Goal: Task Accomplishment & Management: Complete application form

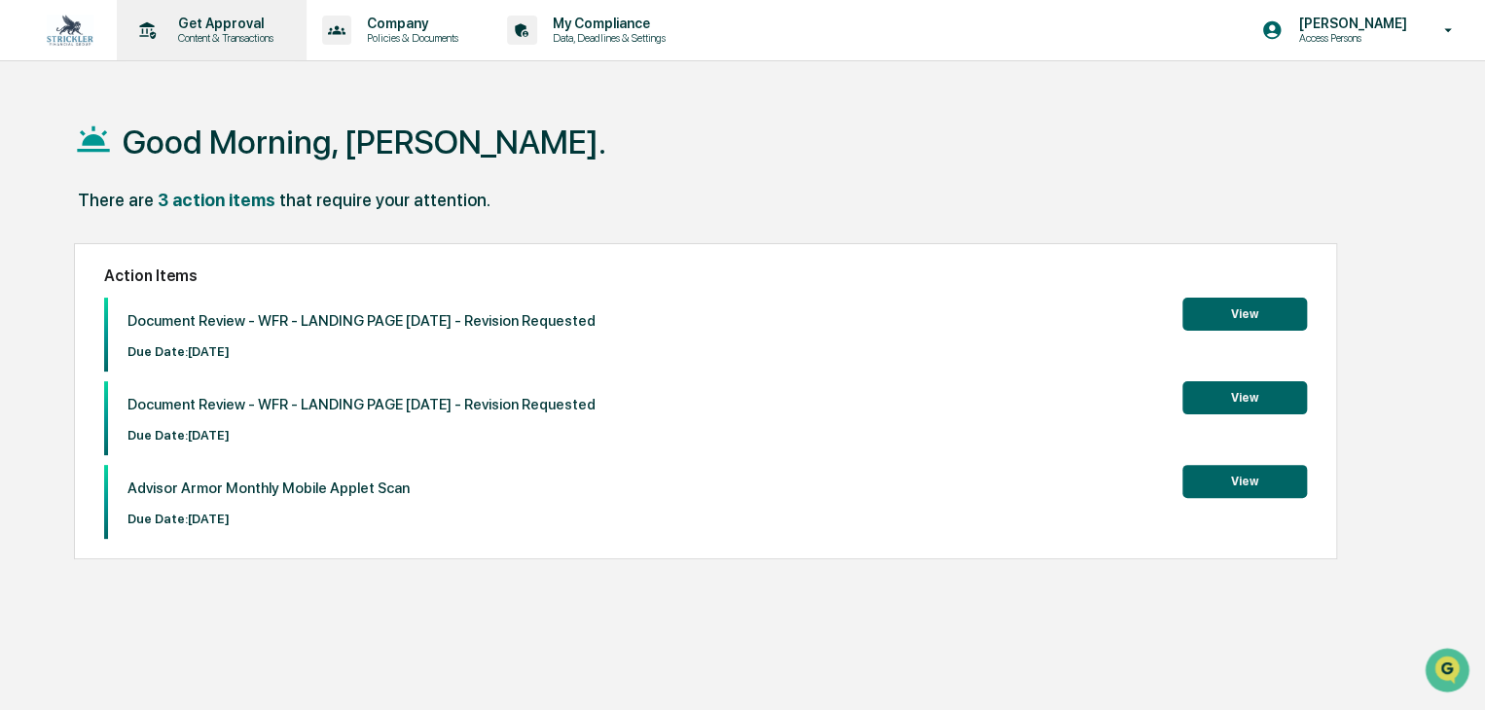
click at [257, 24] on p "Get Approval" at bounding box center [222, 24] width 121 height 16
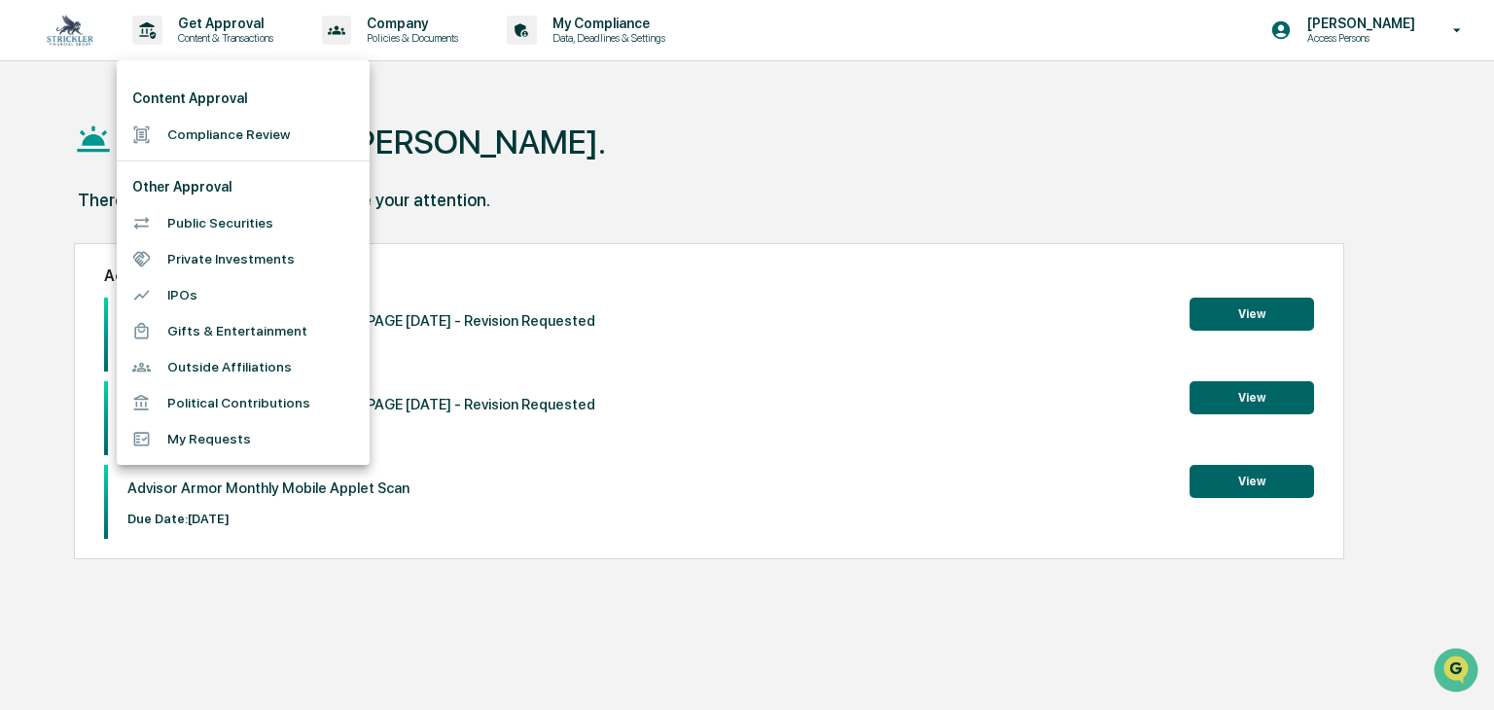
click at [296, 141] on li "Compliance Review" at bounding box center [243, 135] width 253 height 36
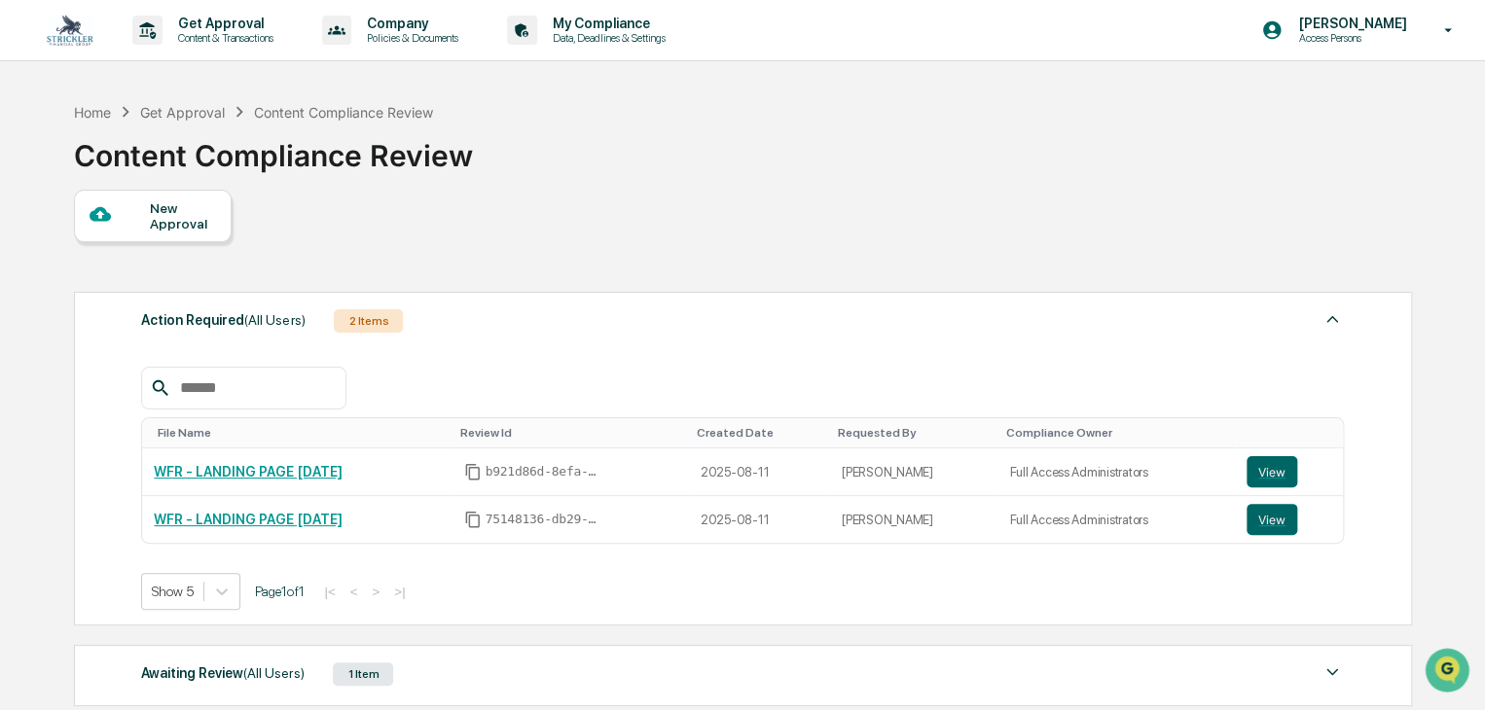
click at [167, 213] on div "New Approval" at bounding box center [182, 215] width 65 height 31
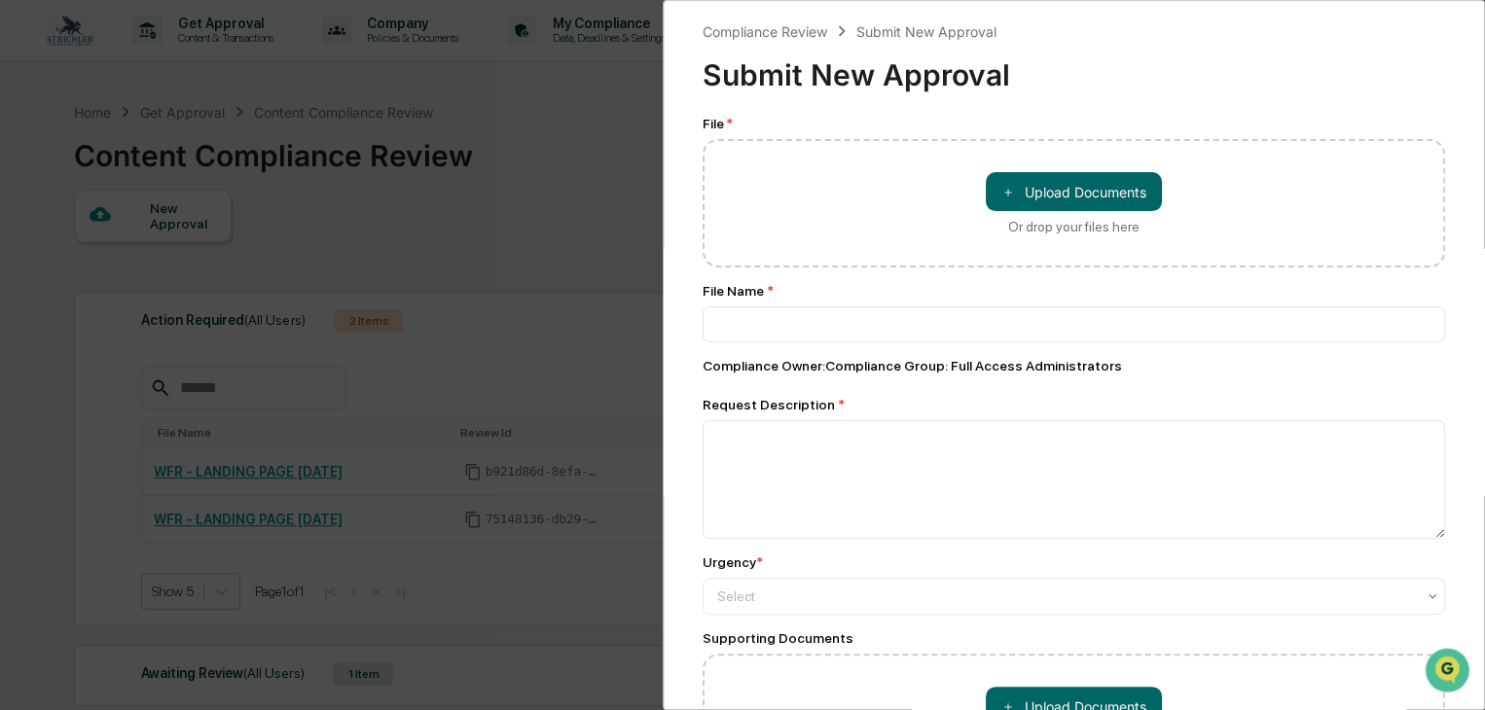
click at [1171, 185] on div "＋ Upload Documents Or drop your files here" at bounding box center [1073, 203] width 742 height 128
click at [1120, 184] on button "＋ Upload Documents" at bounding box center [1074, 191] width 176 height 39
type input "**********"
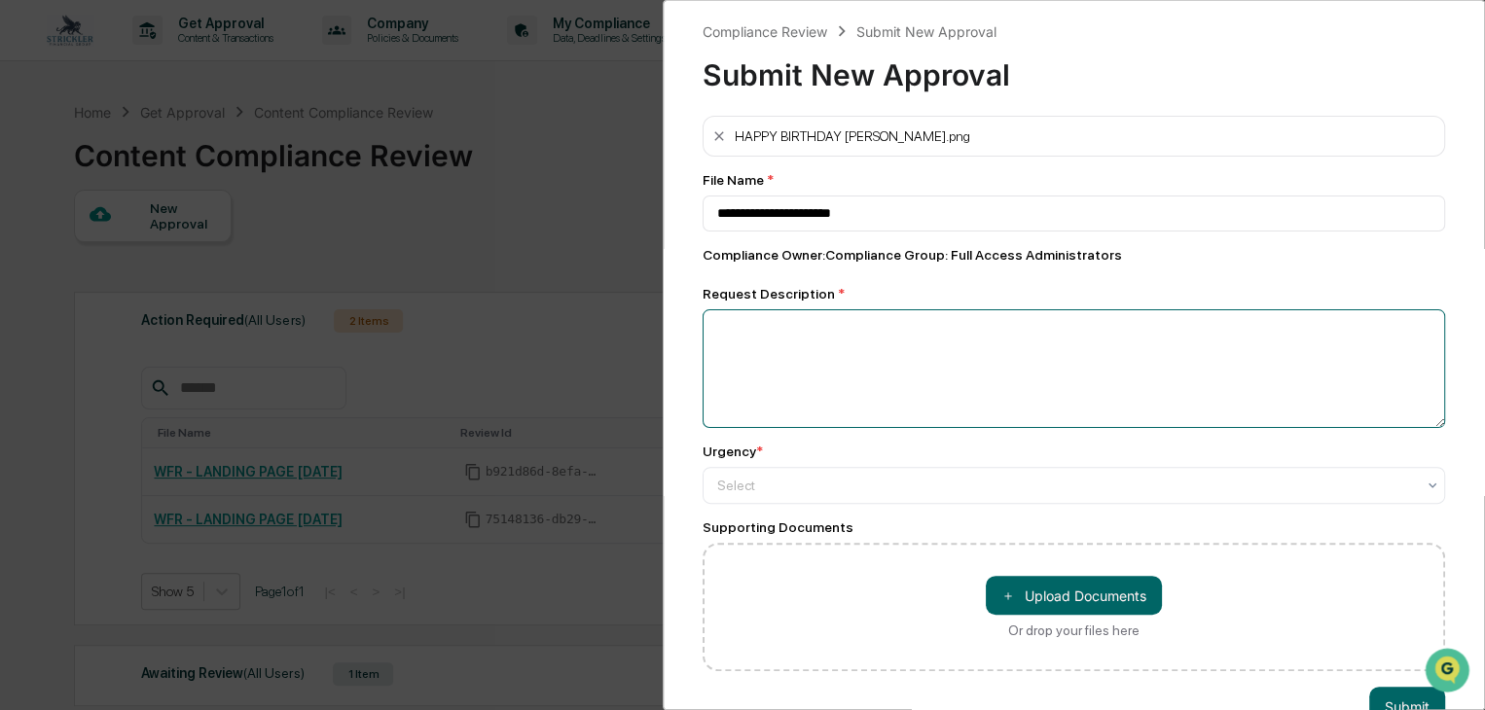
click at [912, 329] on textarea at bounding box center [1073, 368] width 742 height 119
type textarea "**********"
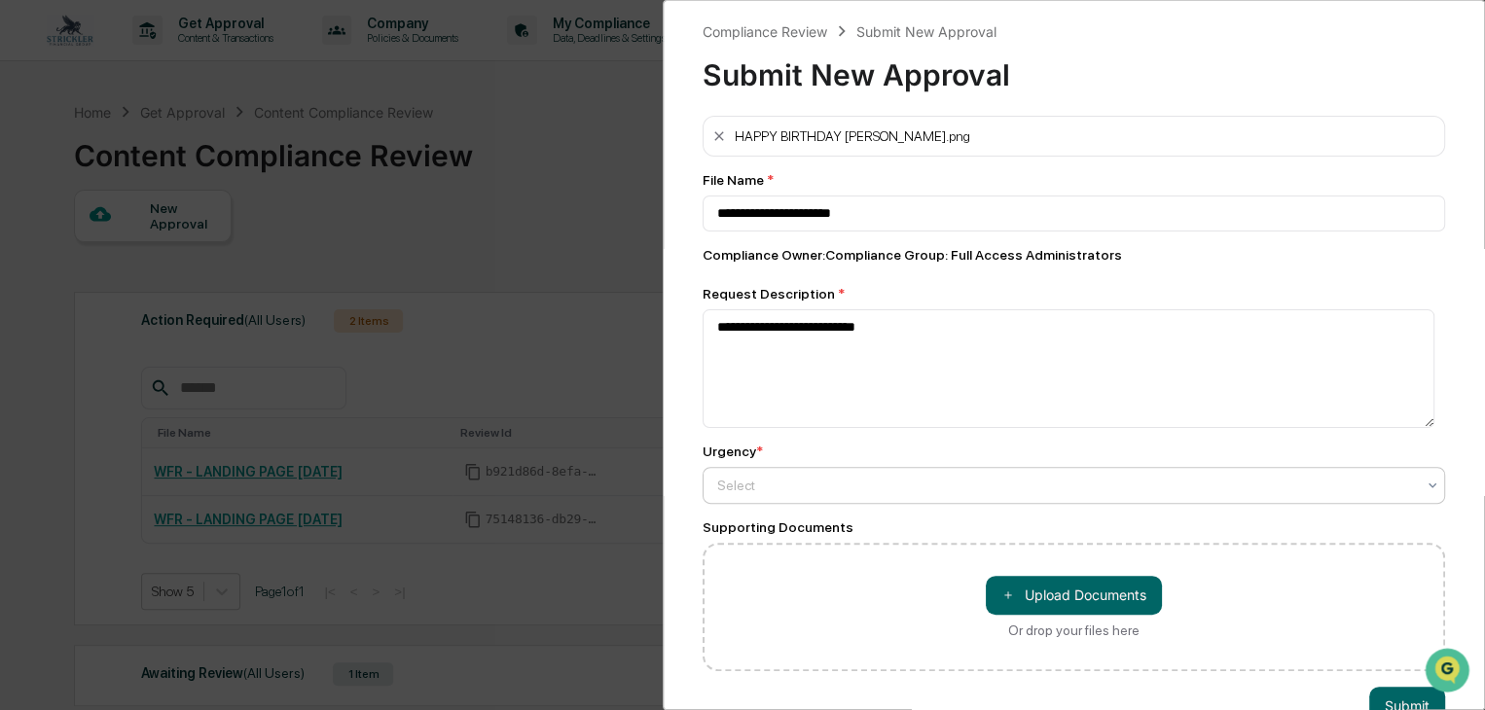
click at [952, 486] on div at bounding box center [1066, 485] width 698 height 19
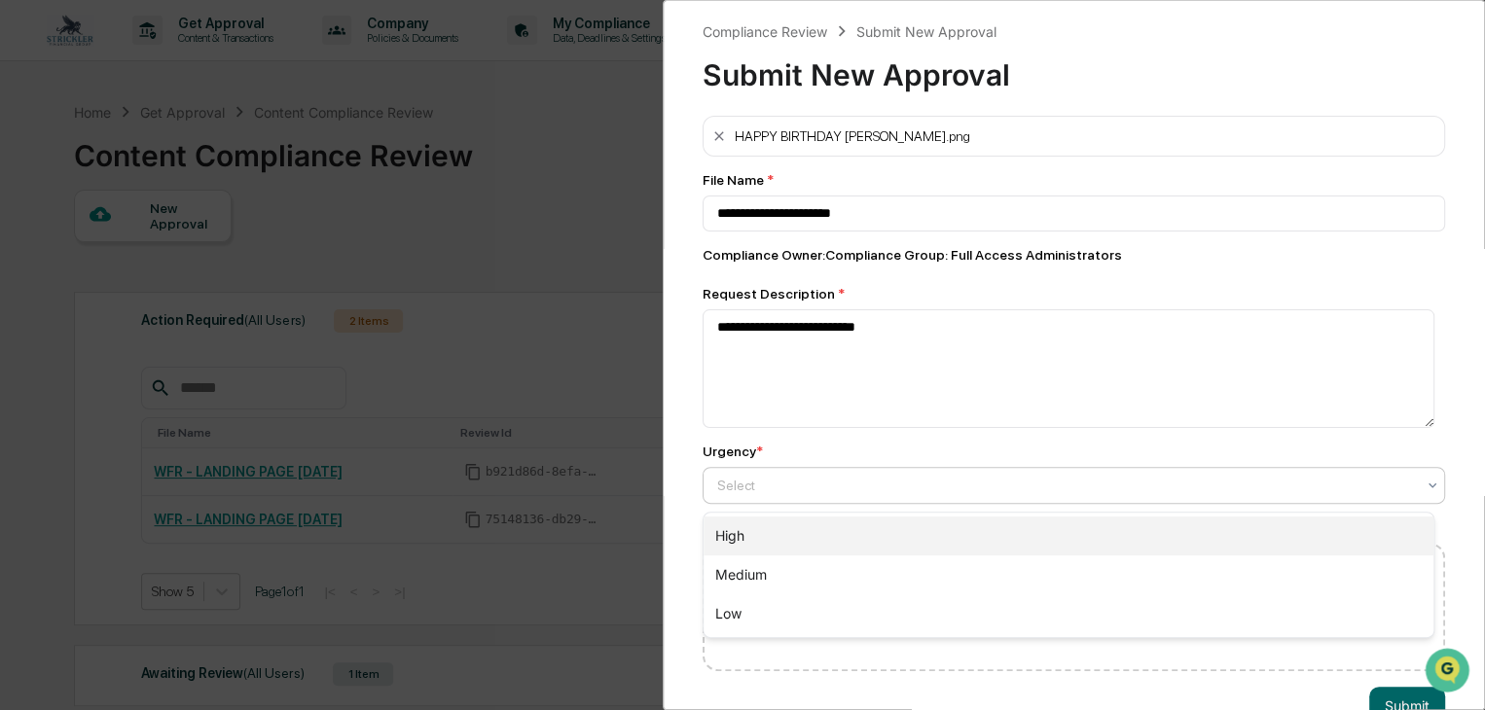
click at [931, 537] on div "High" at bounding box center [1068, 536] width 730 height 39
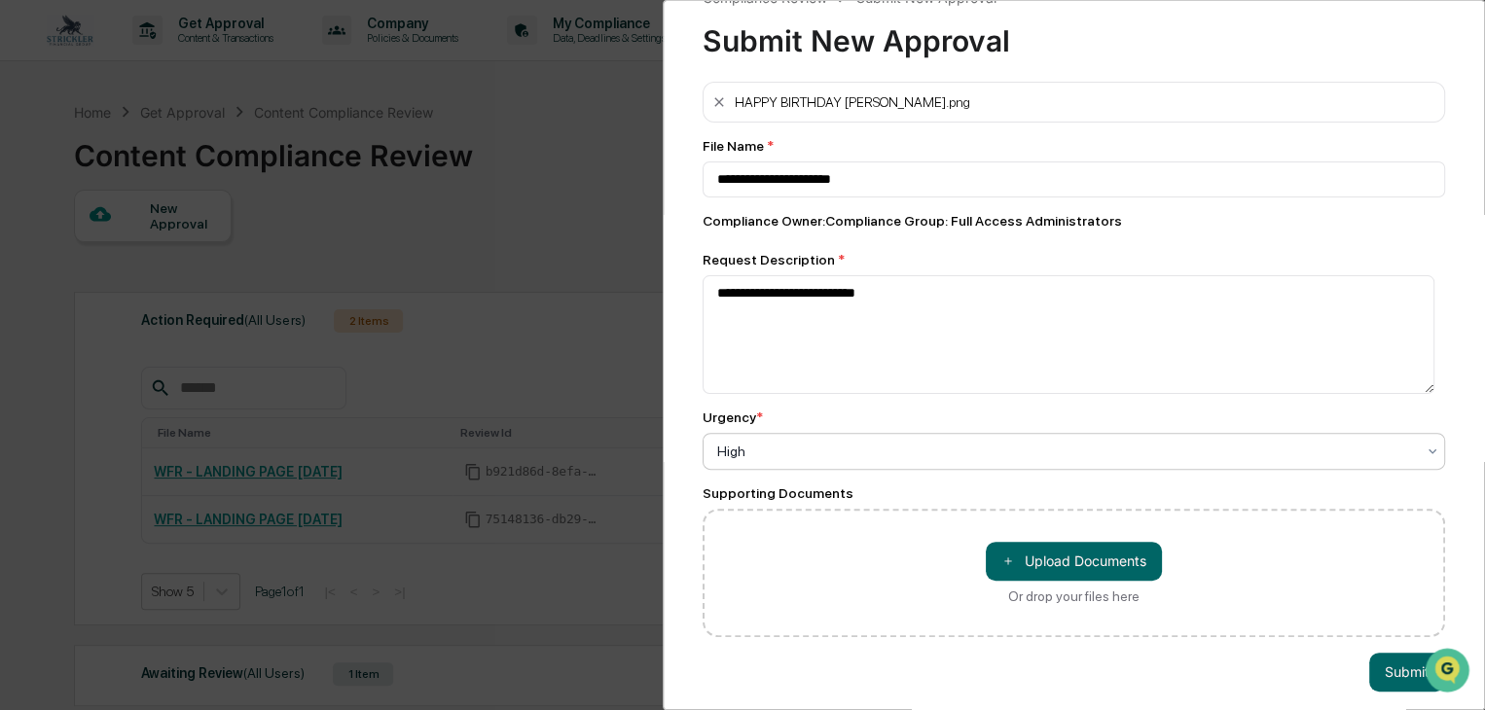
scroll to position [60, 0]
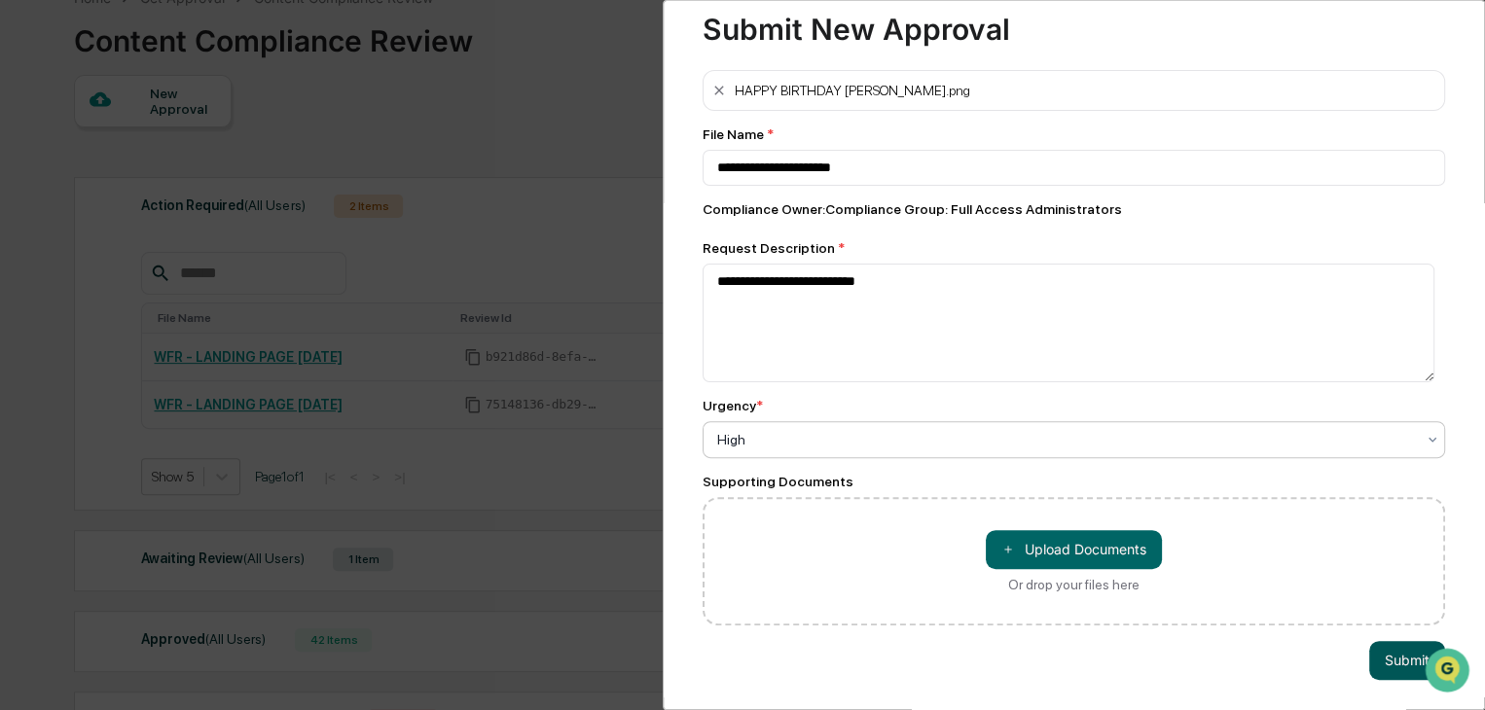
click at [1383, 642] on button "Submit" at bounding box center [1407, 660] width 76 height 39
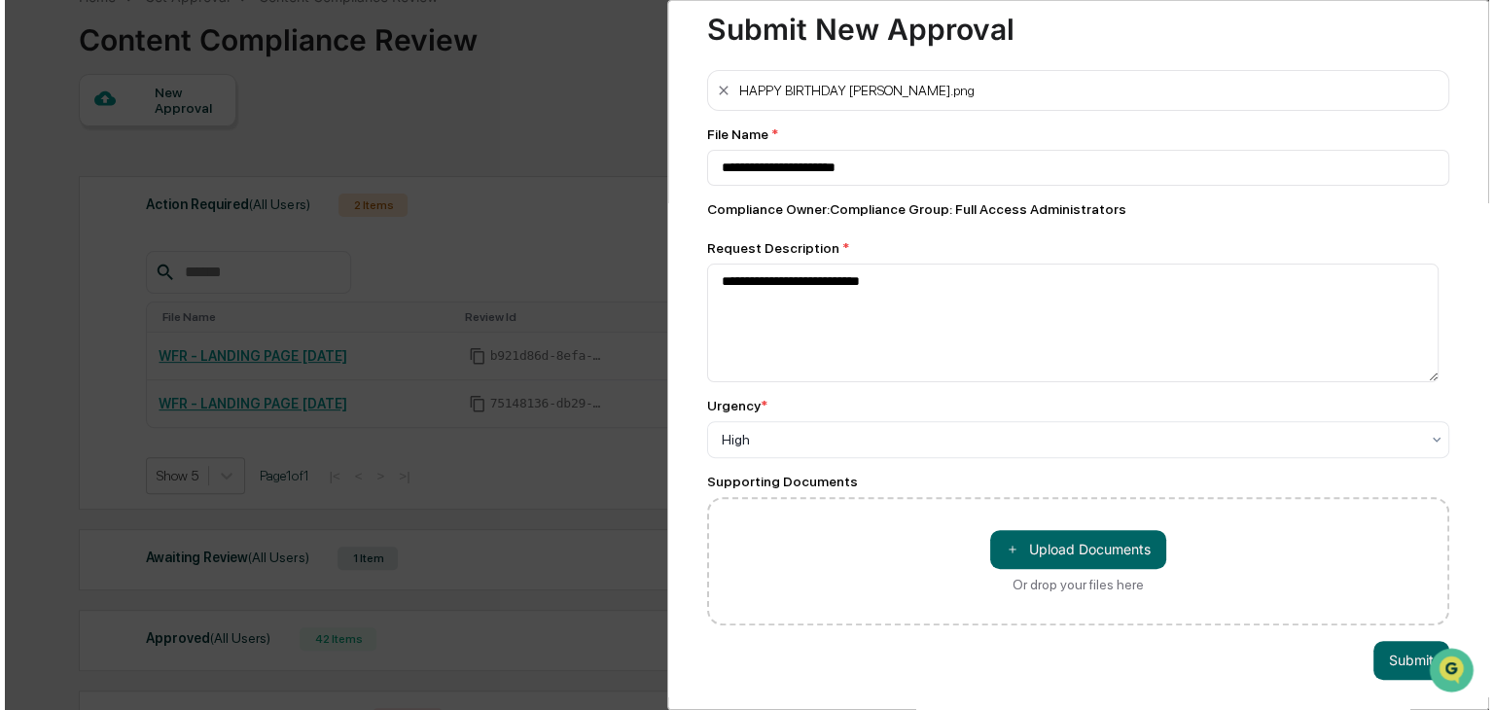
scroll to position [117, 0]
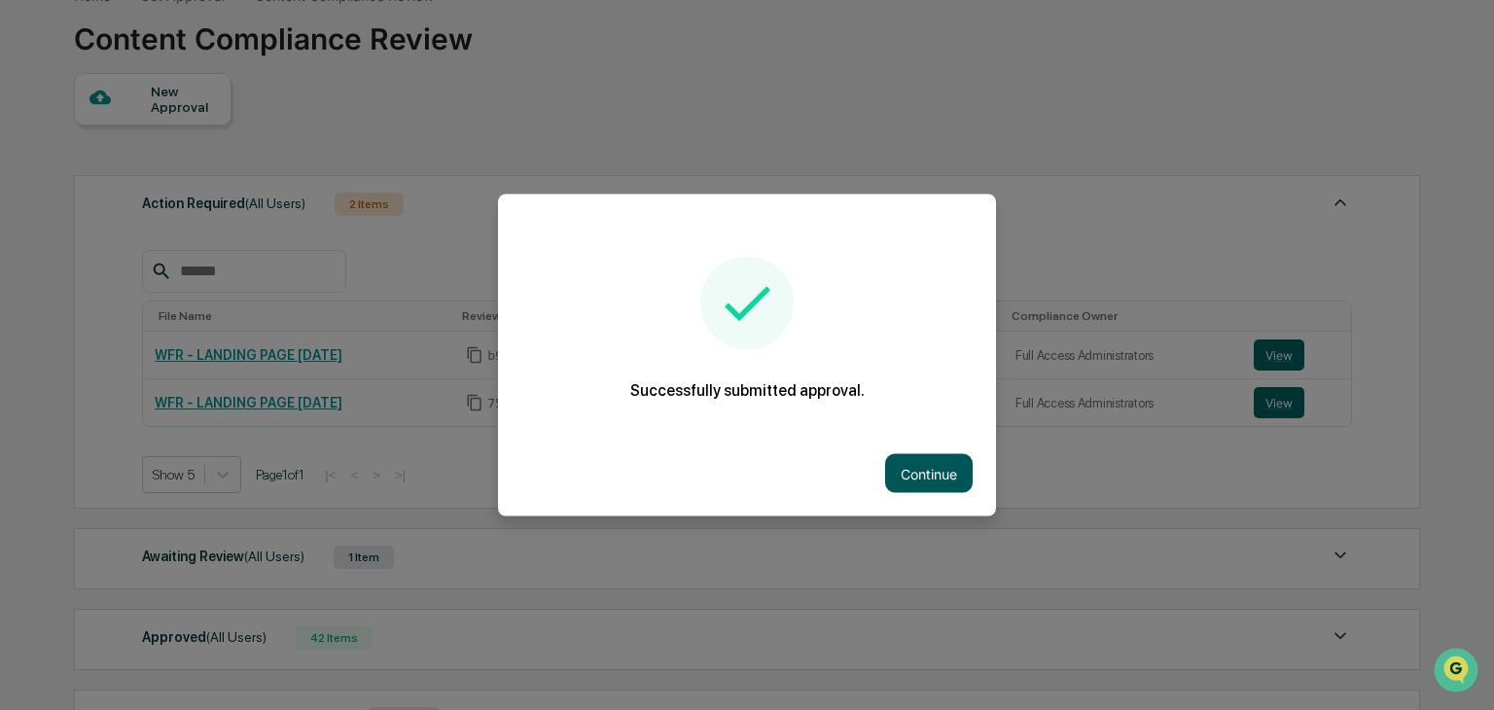
click at [926, 464] on button "Continue" at bounding box center [929, 473] width 88 height 39
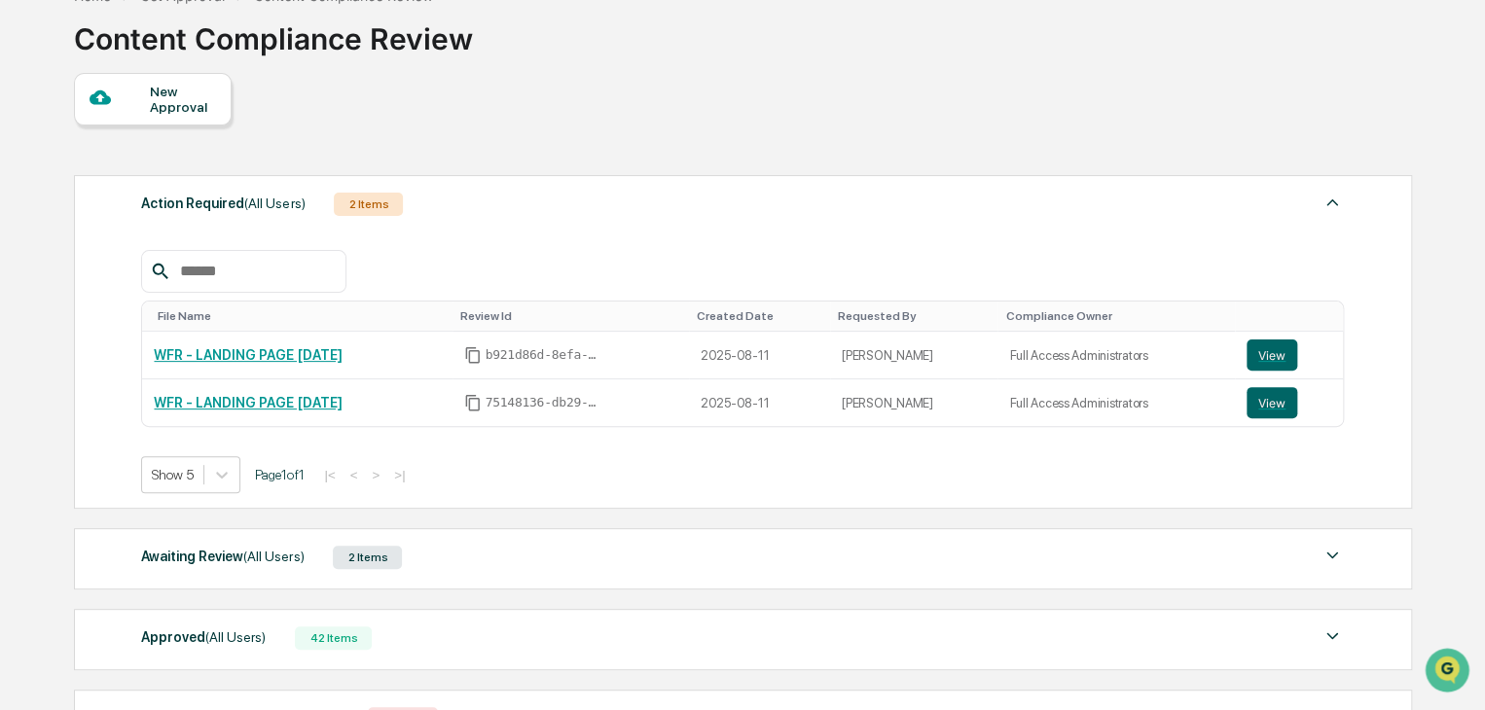
click at [439, 562] on div "Awaiting Review (All Users) 2 Items" at bounding box center [742, 557] width 1203 height 27
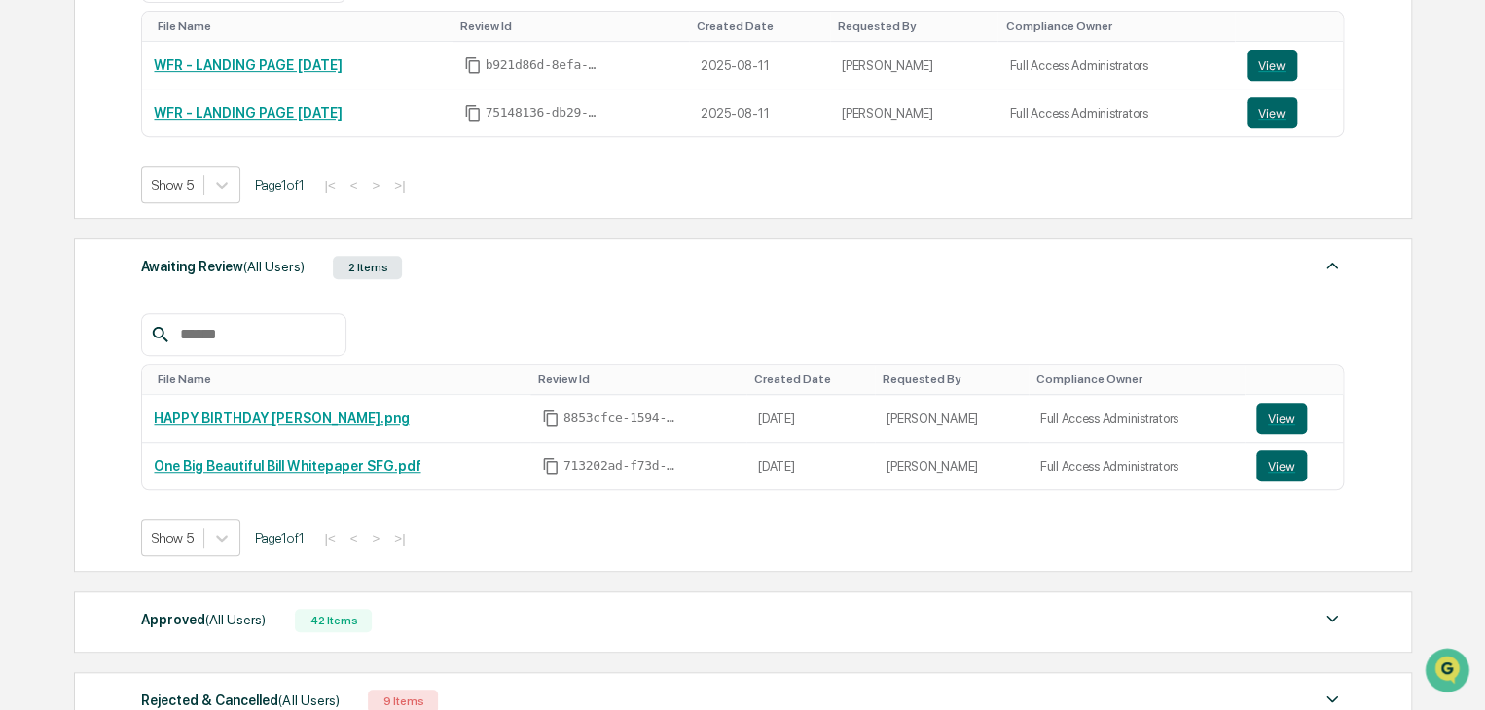
click at [486, 281] on div "Awaiting Review (All Users) 2 Items" at bounding box center [742, 267] width 1203 height 27
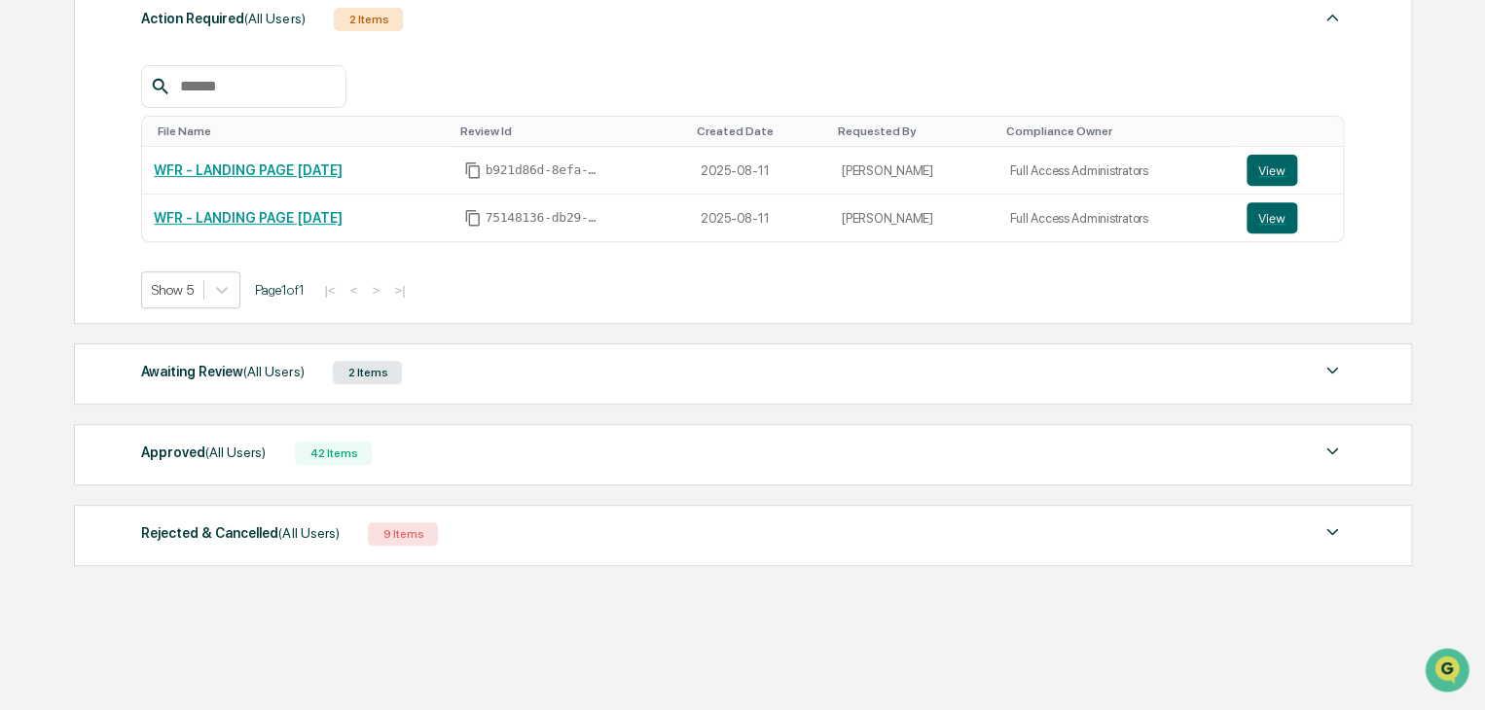
scroll to position [303, 0]
